Goal: Navigation & Orientation: Find specific page/section

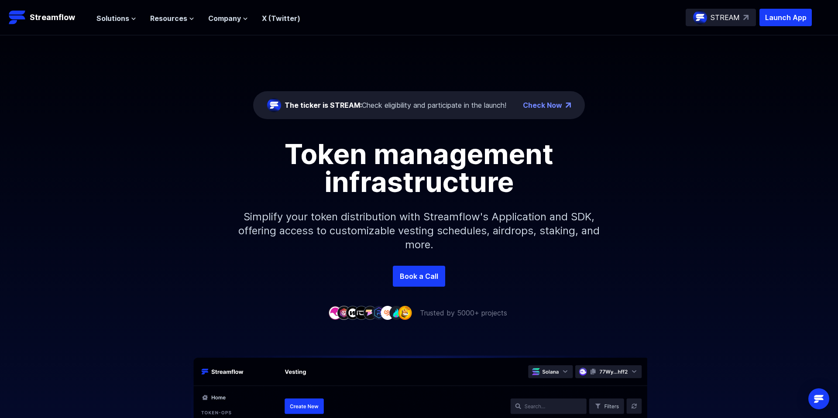
click at [114, 24] on div "Solutions Overview Streamflow features an all-in-one token distribution platfor…" at bounding box center [198, 17] width 204 height 17
click at [117, 21] on span "Solutions" at bounding box center [112, 18] width 33 height 10
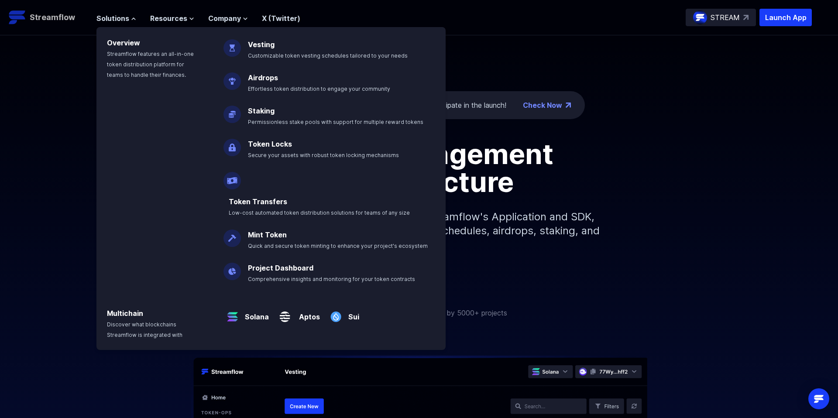
click at [51, 23] on p "Streamflow" at bounding box center [52, 17] width 45 height 12
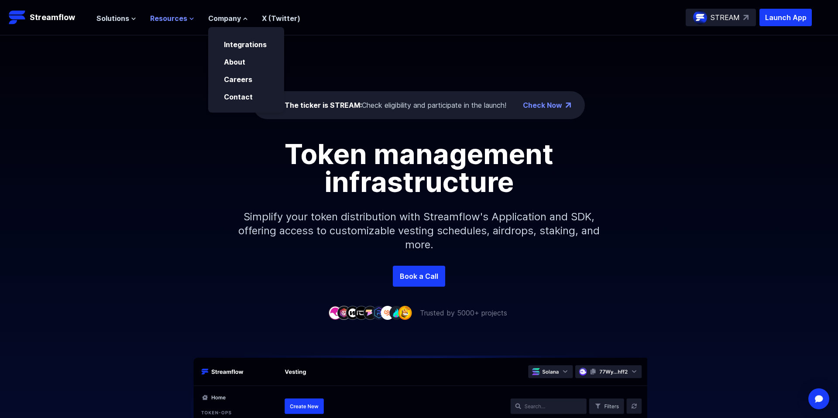
click at [157, 21] on span "Resources" at bounding box center [168, 18] width 37 height 10
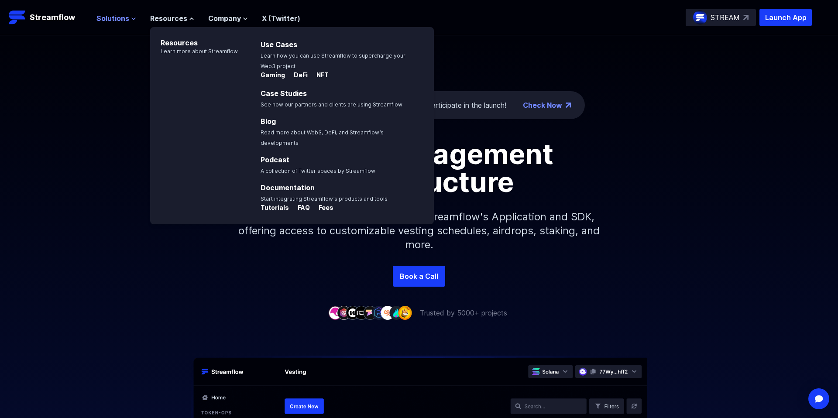
drag, startPoint x: 138, startPoint y: 25, endPoint x: 120, endPoint y: 19, distance: 19.3
click at [138, 25] on div "Solutions Overview Streamflow features an all-in-one token distribution platfor…" at bounding box center [198, 17] width 204 height 17
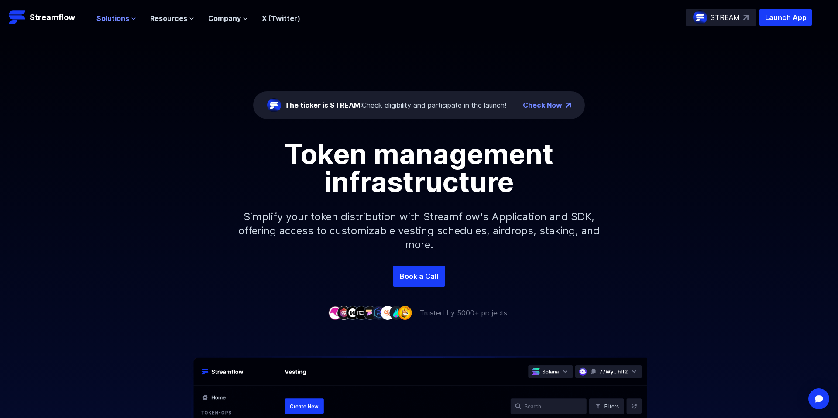
click at [119, 19] on span "Solutions" at bounding box center [112, 18] width 33 height 10
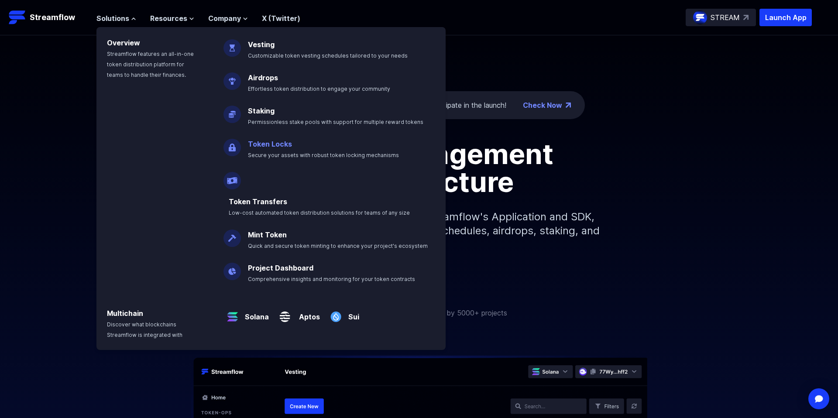
click at [269, 147] on link "Token Locks" at bounding box center [270, 144] width 44 height 9
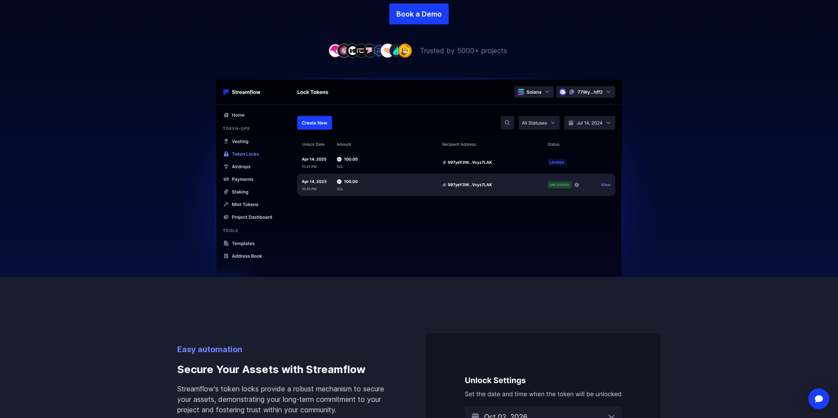
scroll to position [207, 0]
